Goal: Information Seeking & Learning: Understand process/instructions

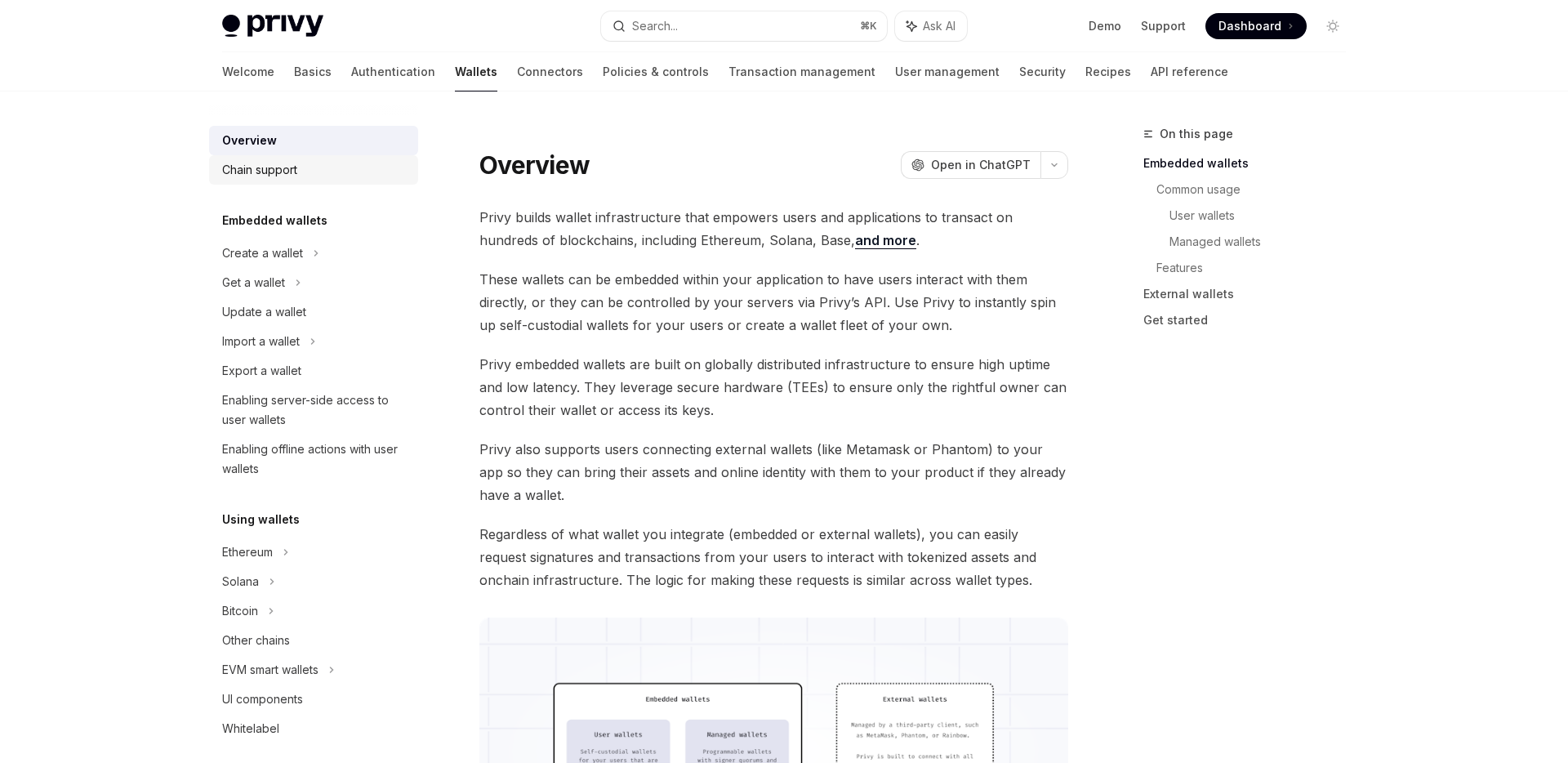
click at [301, 172] on div "Chain support" at bounding box center [314, 170] width 186 height 20
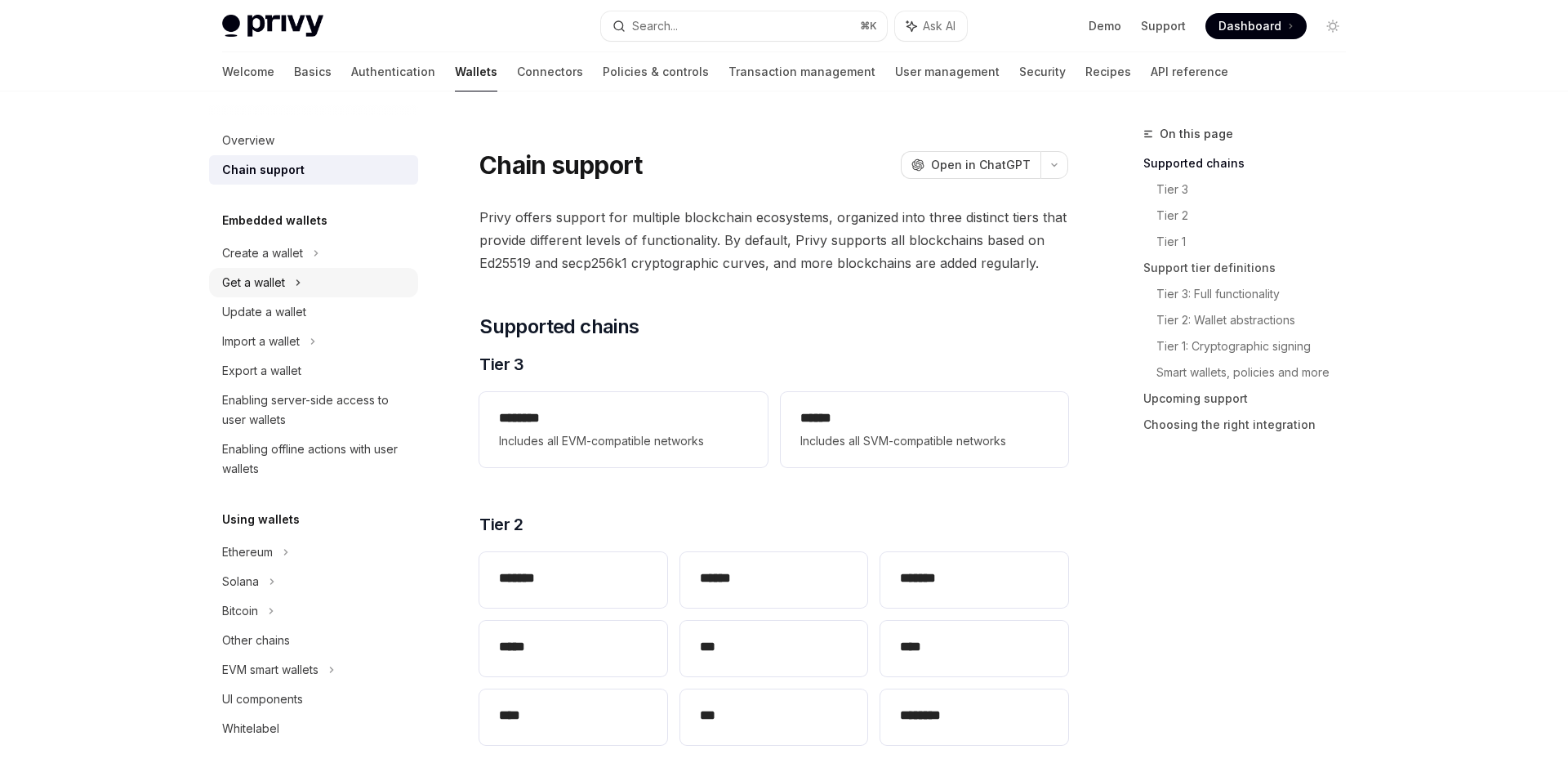
click at [279, 269] on div "Get a wallet" at bounding box center [314, 282] width 209 height 30
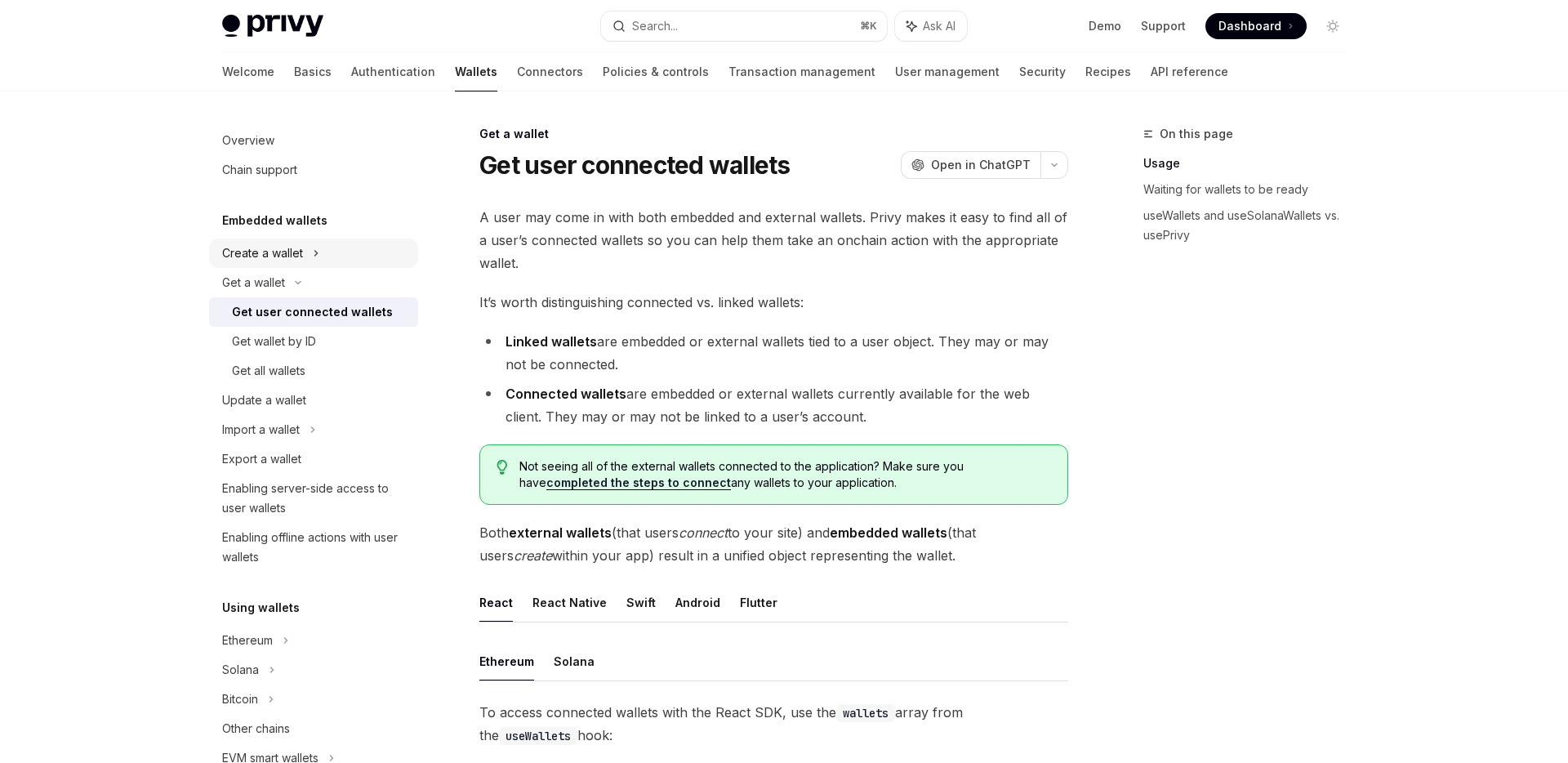
click at [277, 255] on div "Create a wallet" at bounding box center [262, 253] width 81 height 20
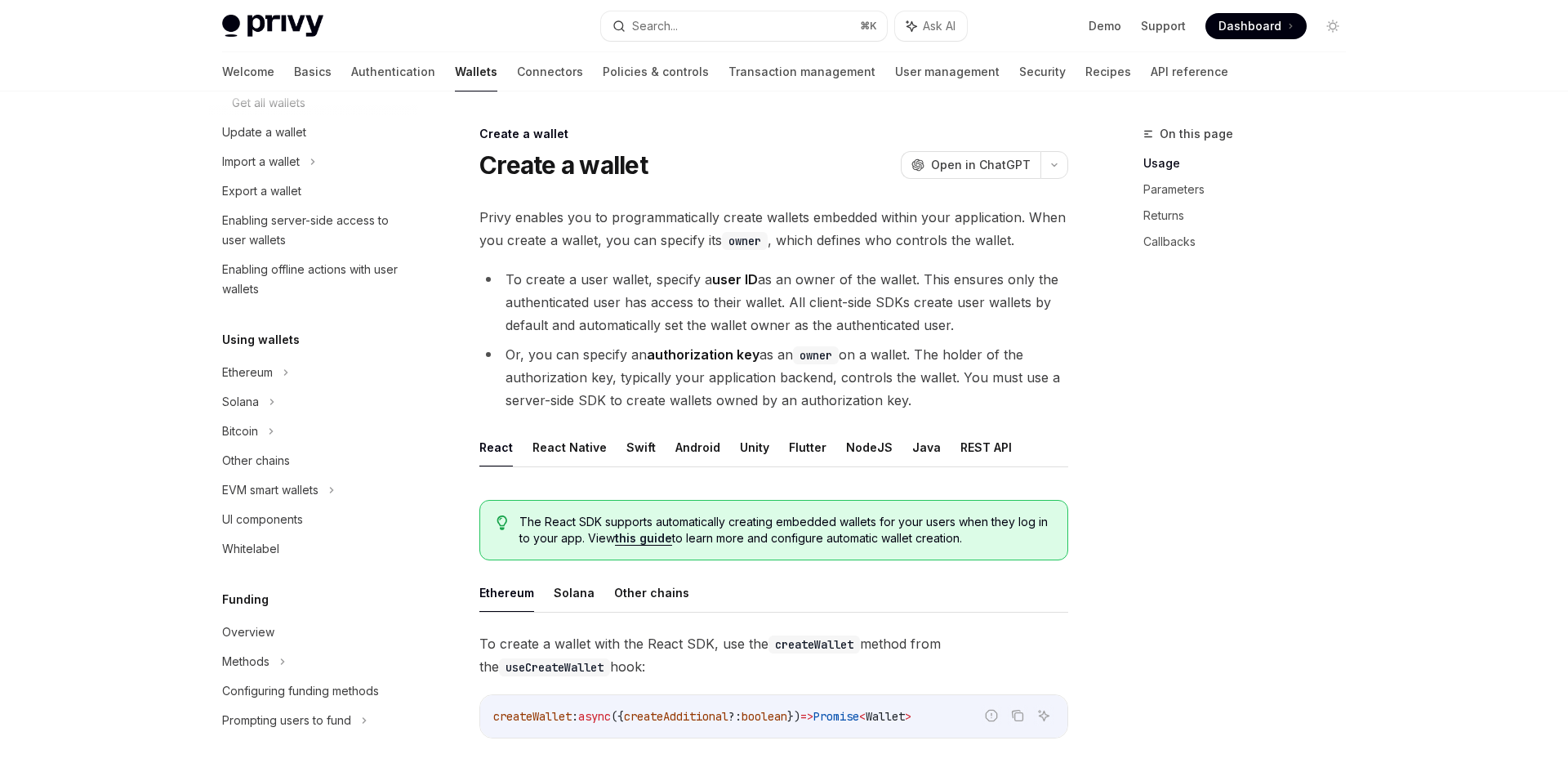
scroll to position [374, 0]
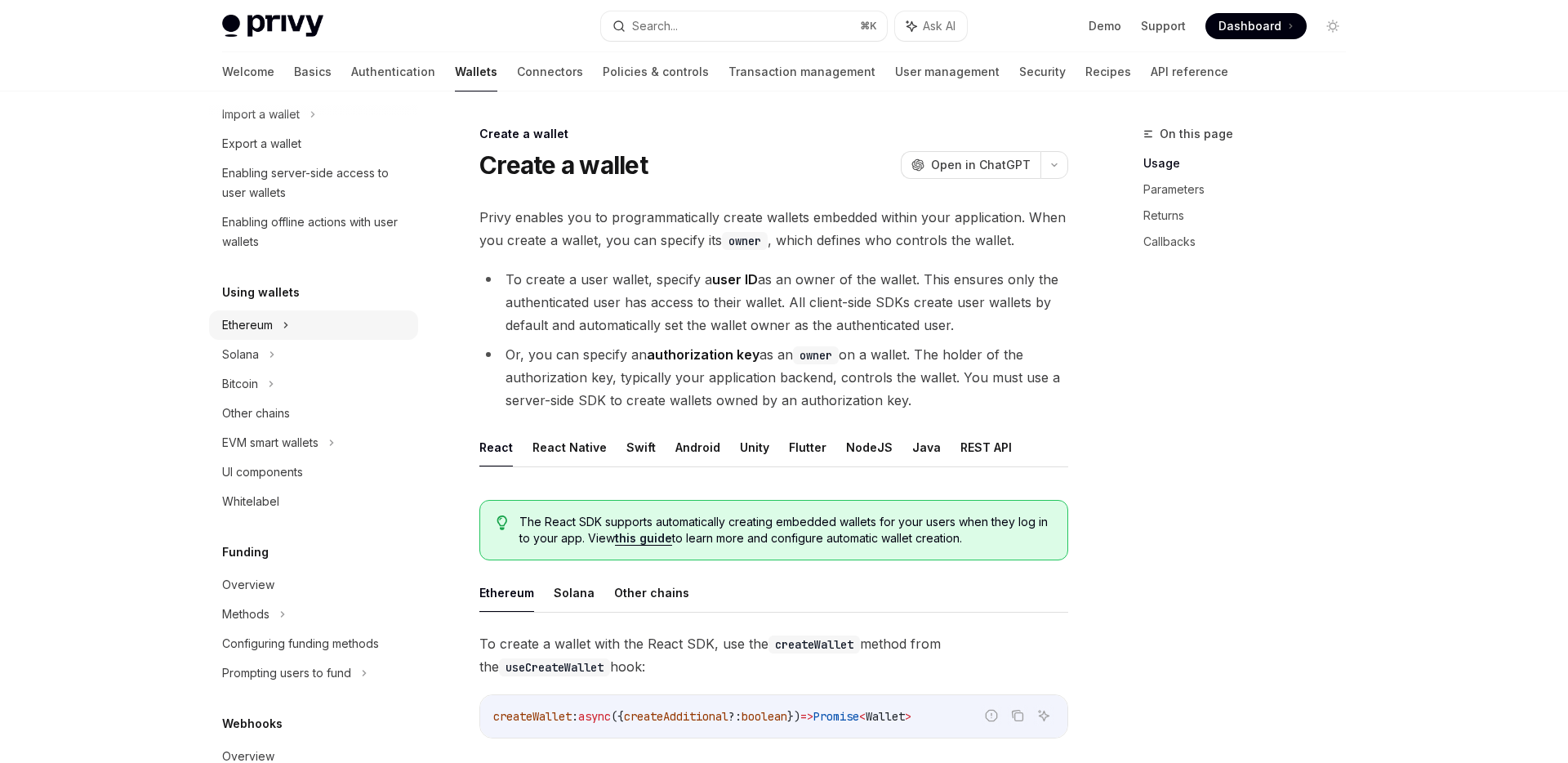
click at [247, 320] on div "Ethereum" at bounding box center [247, 325] width 50 height 20
type textarea "*"
